Goal: Information Seeking & Learning: Learn about a topic

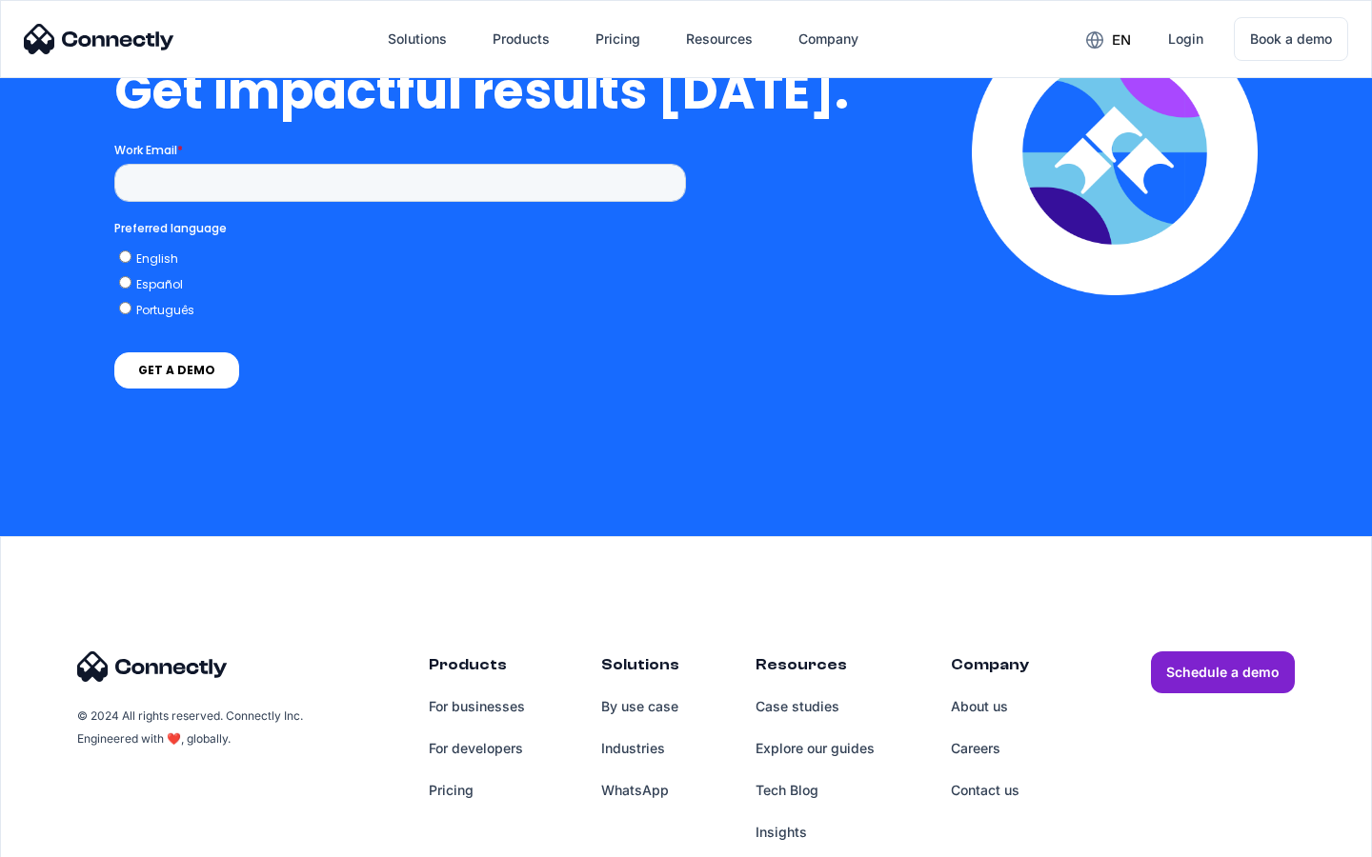
scroll to position [4203, 0]
